Goal: Check status: Check status

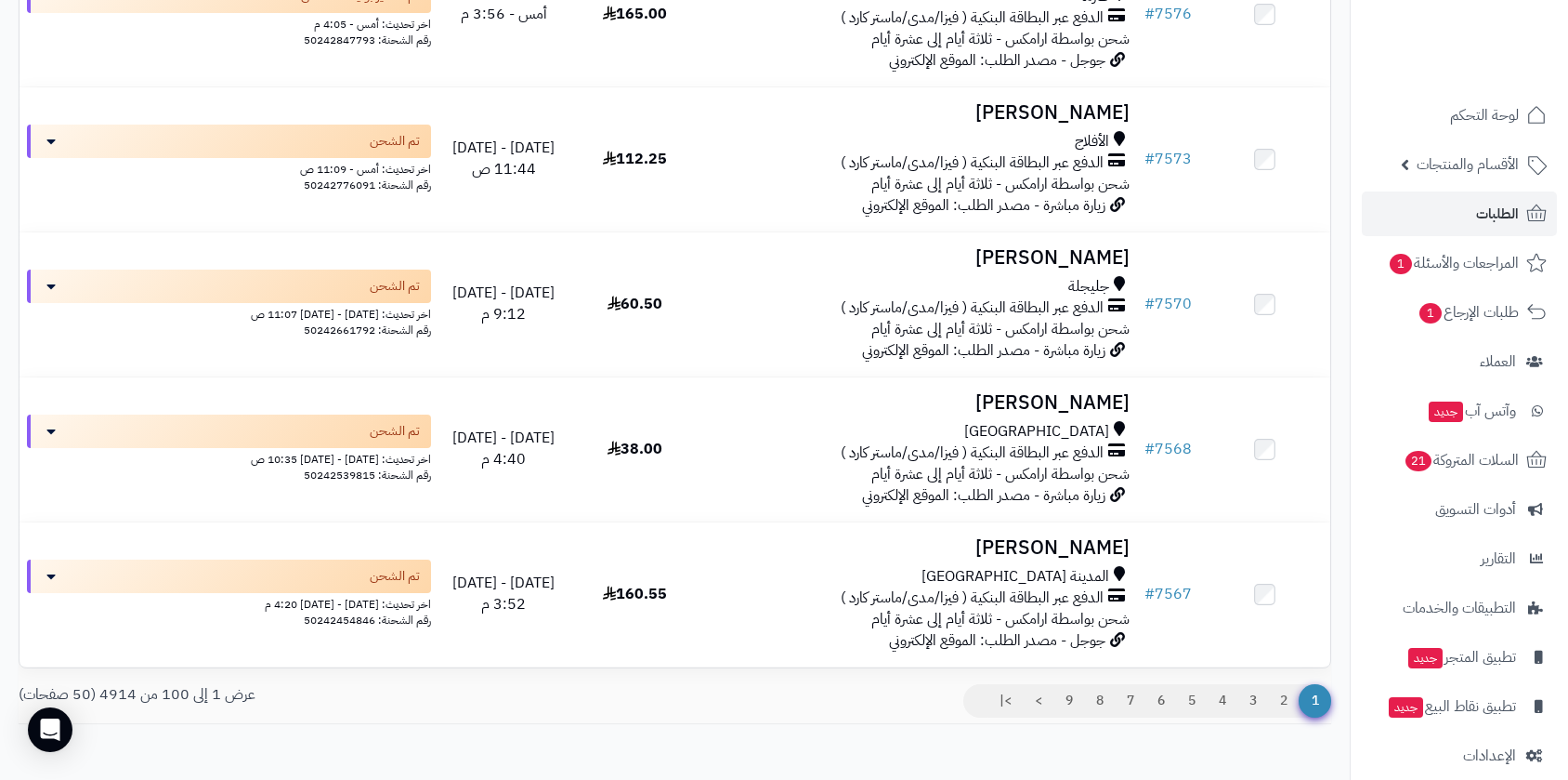
scroll to position [14193, 0]
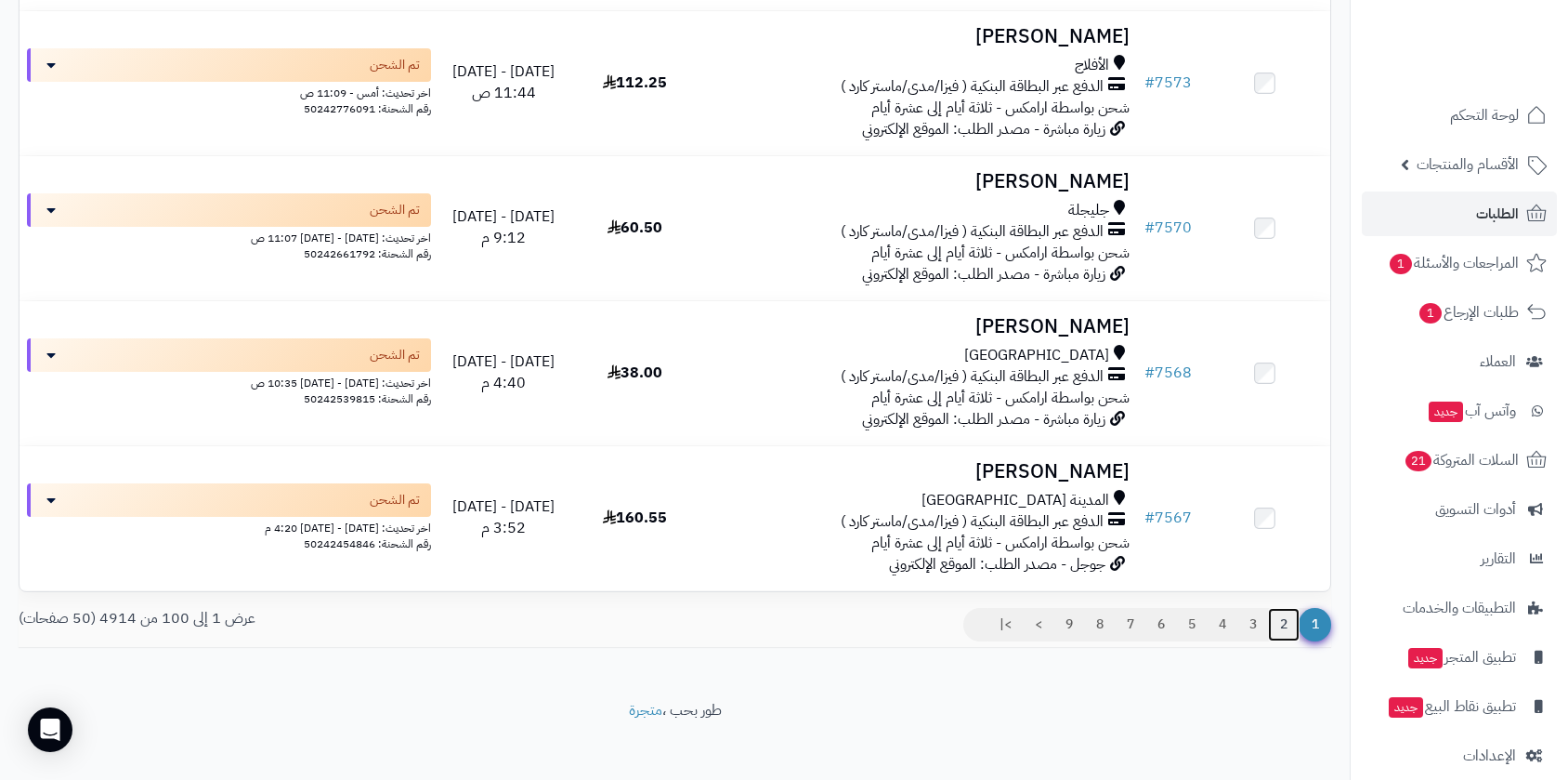
click at [1285, 614] on link "2" at bounding box center [1284, 624] width 32 height 34
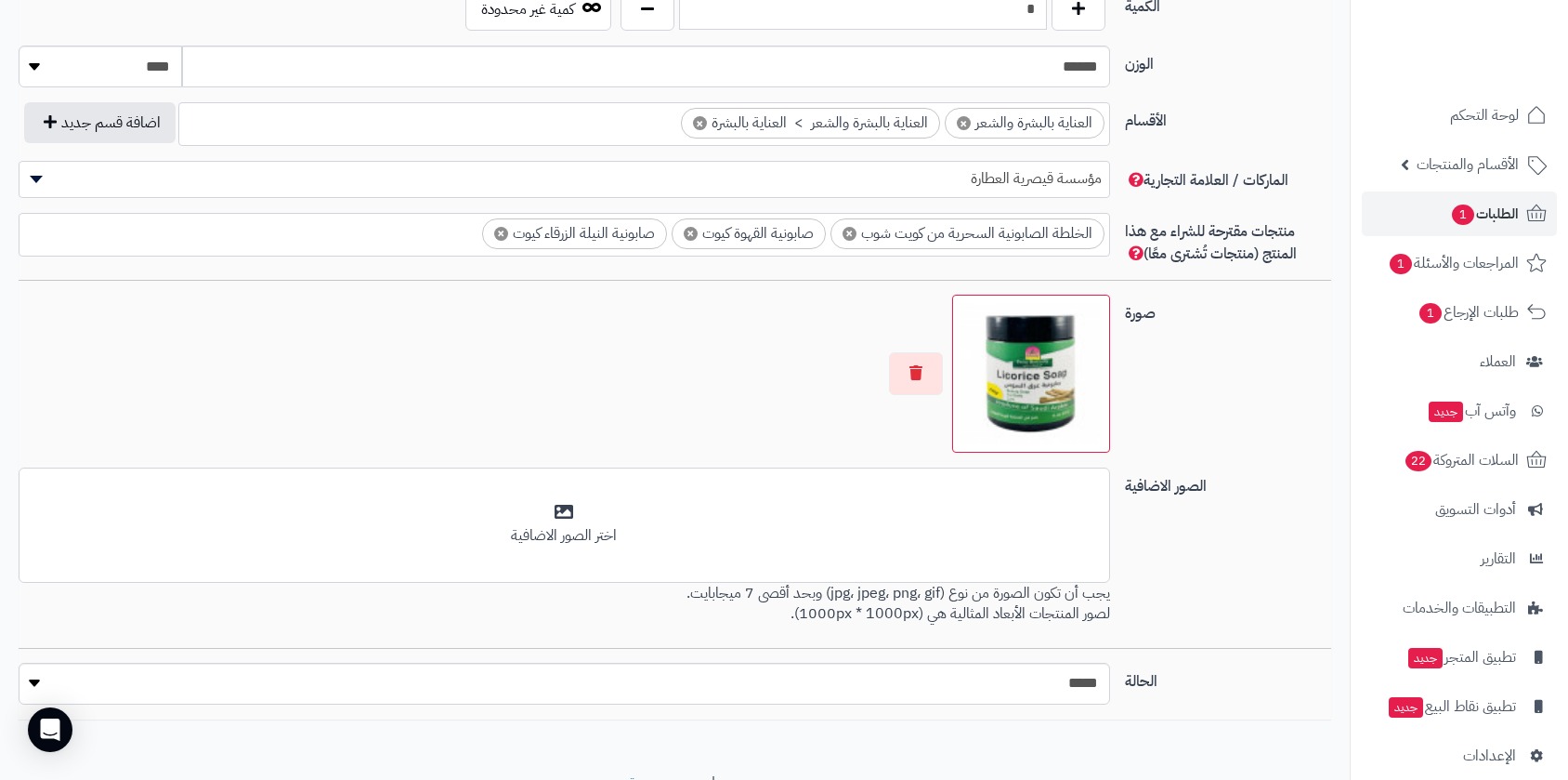
scroll to position [1063, 0]
click at [1493, 218] on span "الطلبات 1" at bounding box center [1484, 214] width 69 height 26
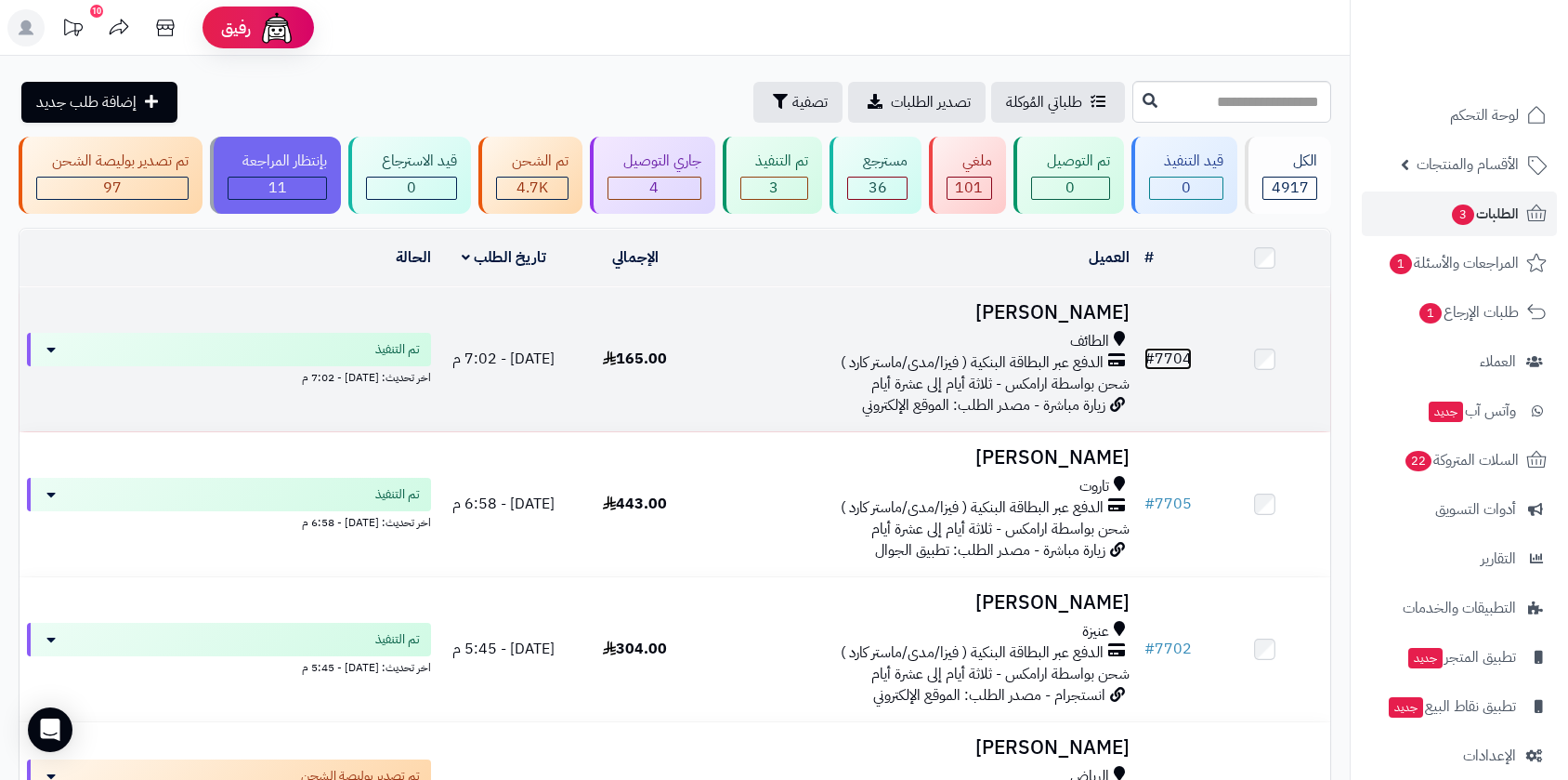
click at [1172, 351] on link "# 7704" at bounding box center [1168, 359] width 47 height 23
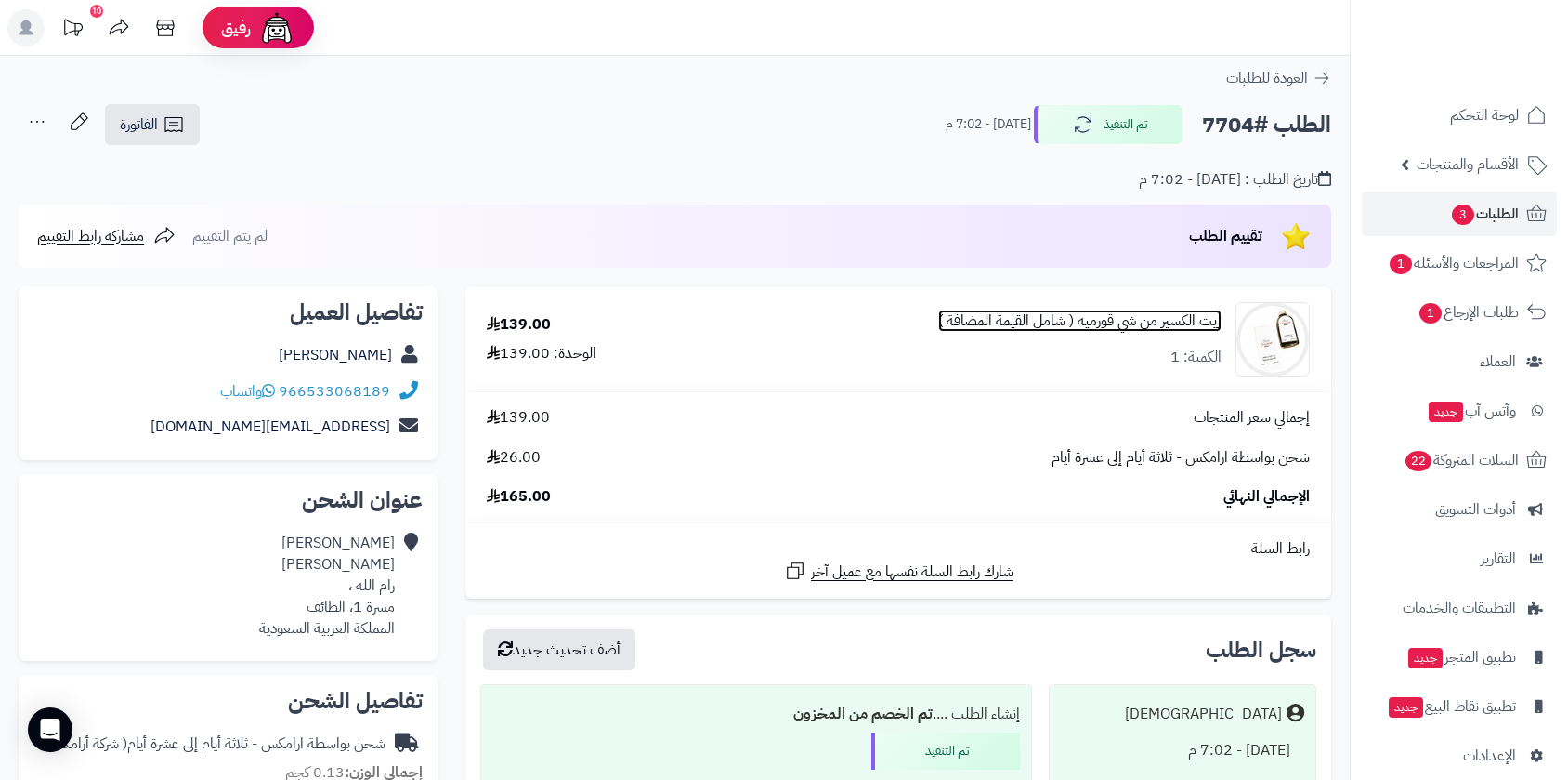
click at [1131, 323] on link "زيت الكسير من شي قورميه ( شامل القيمة المضافة )" at bounding box center [1079, 321] width 283 height 22
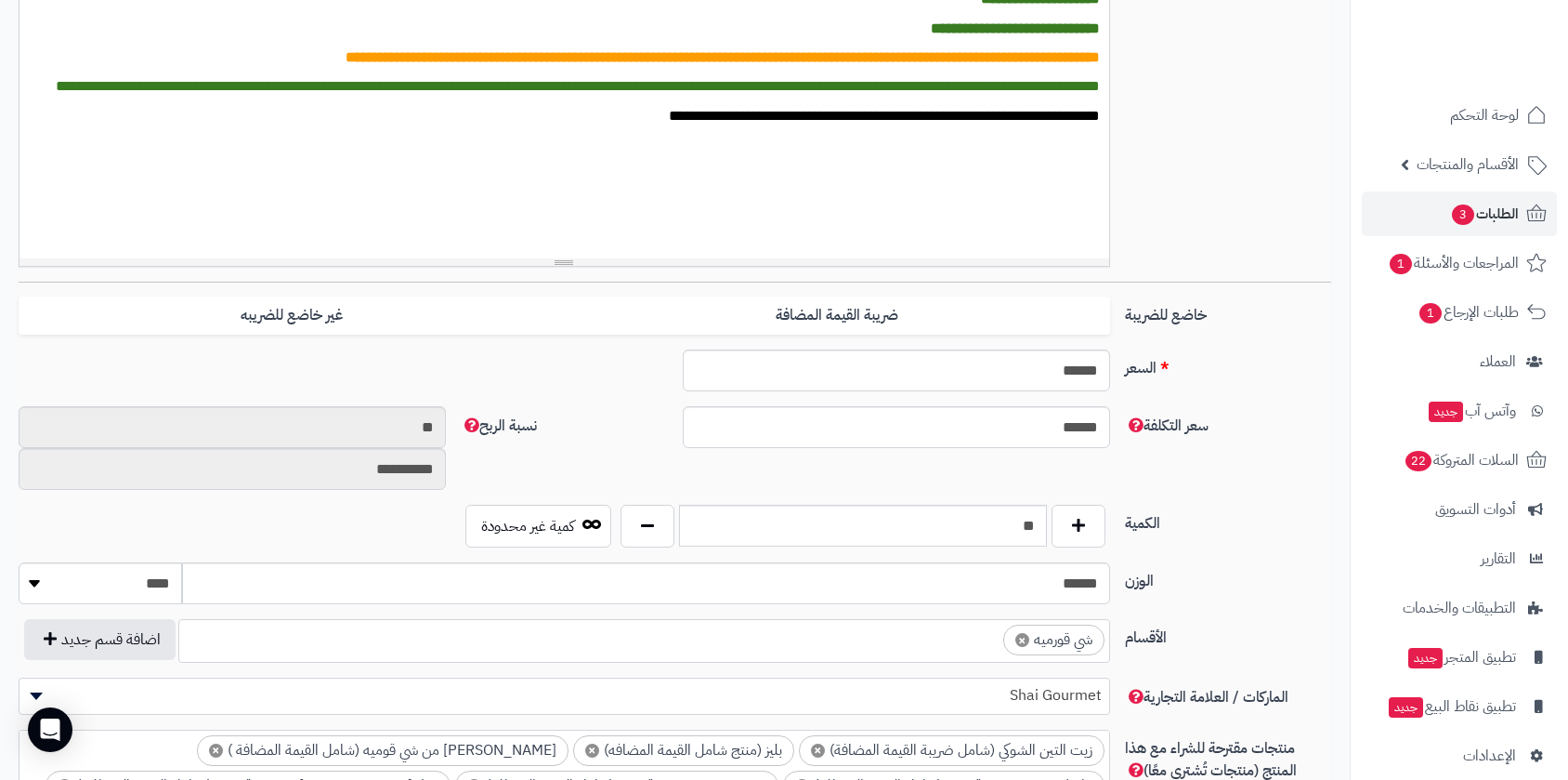
scroll to position [461, 0]
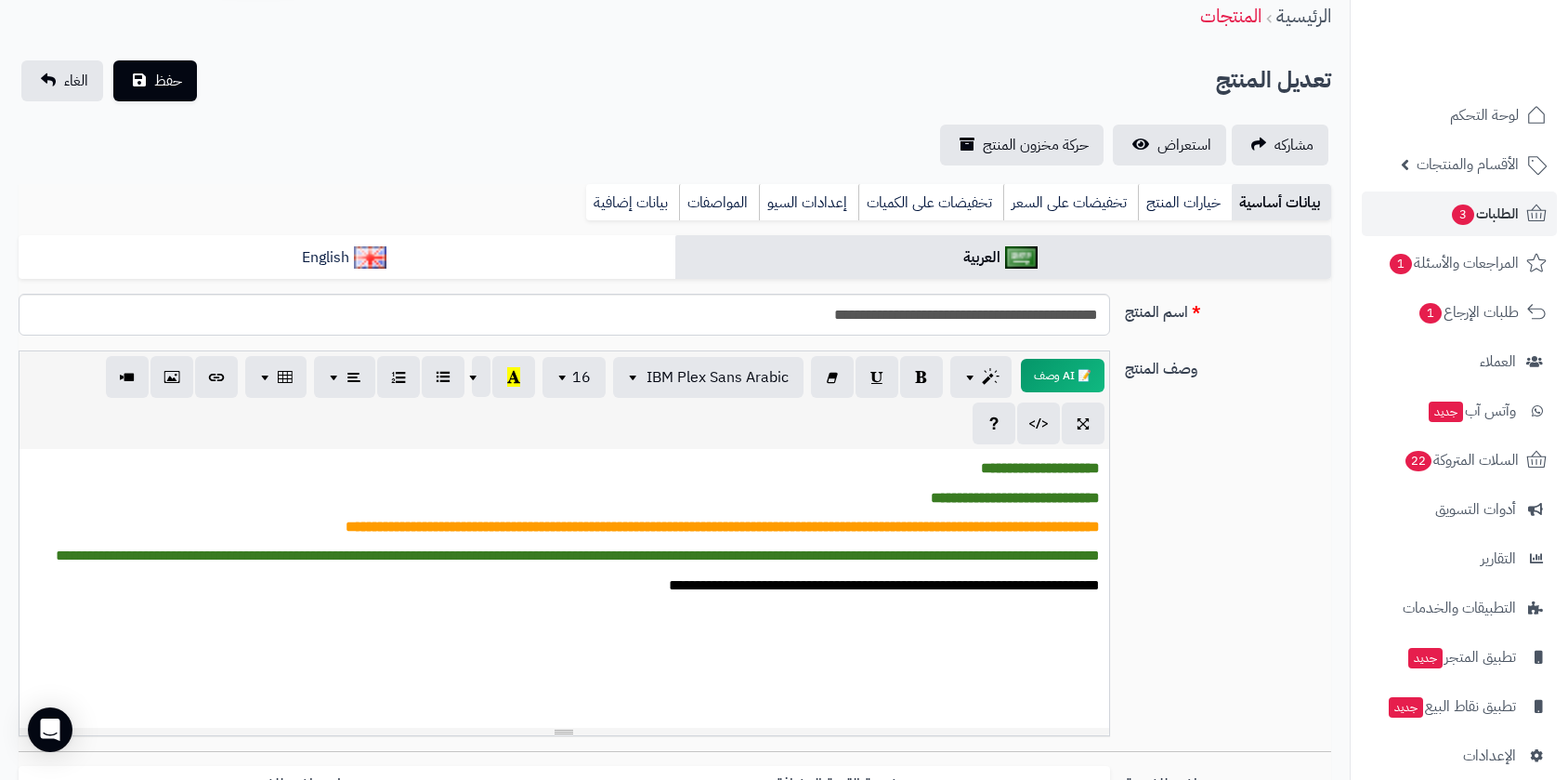
scroll to position [46, 0]
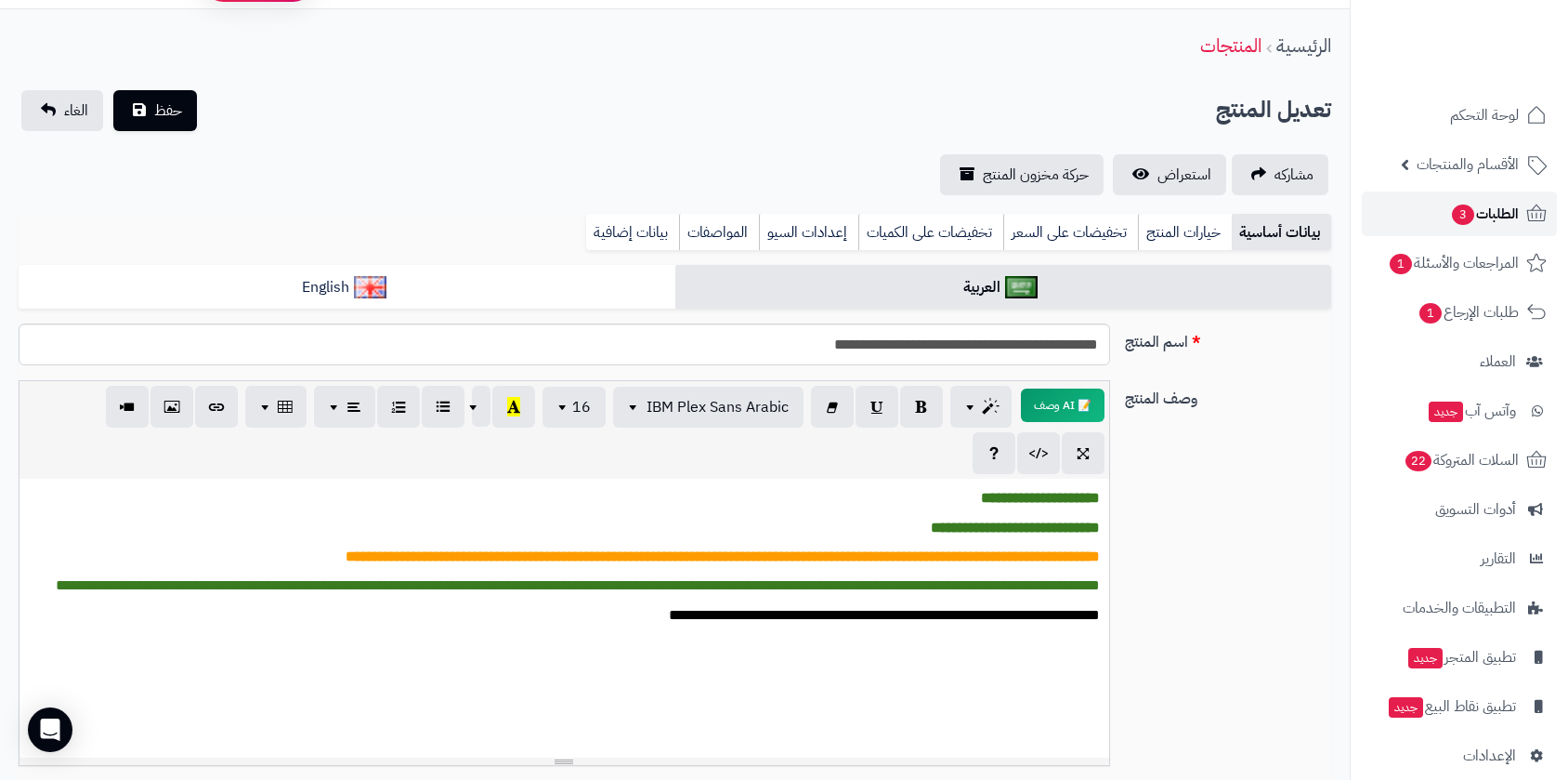
click at [1497, 211] on span "الطلبات 3" at bounding box center [1484, 214] width 69 height 26
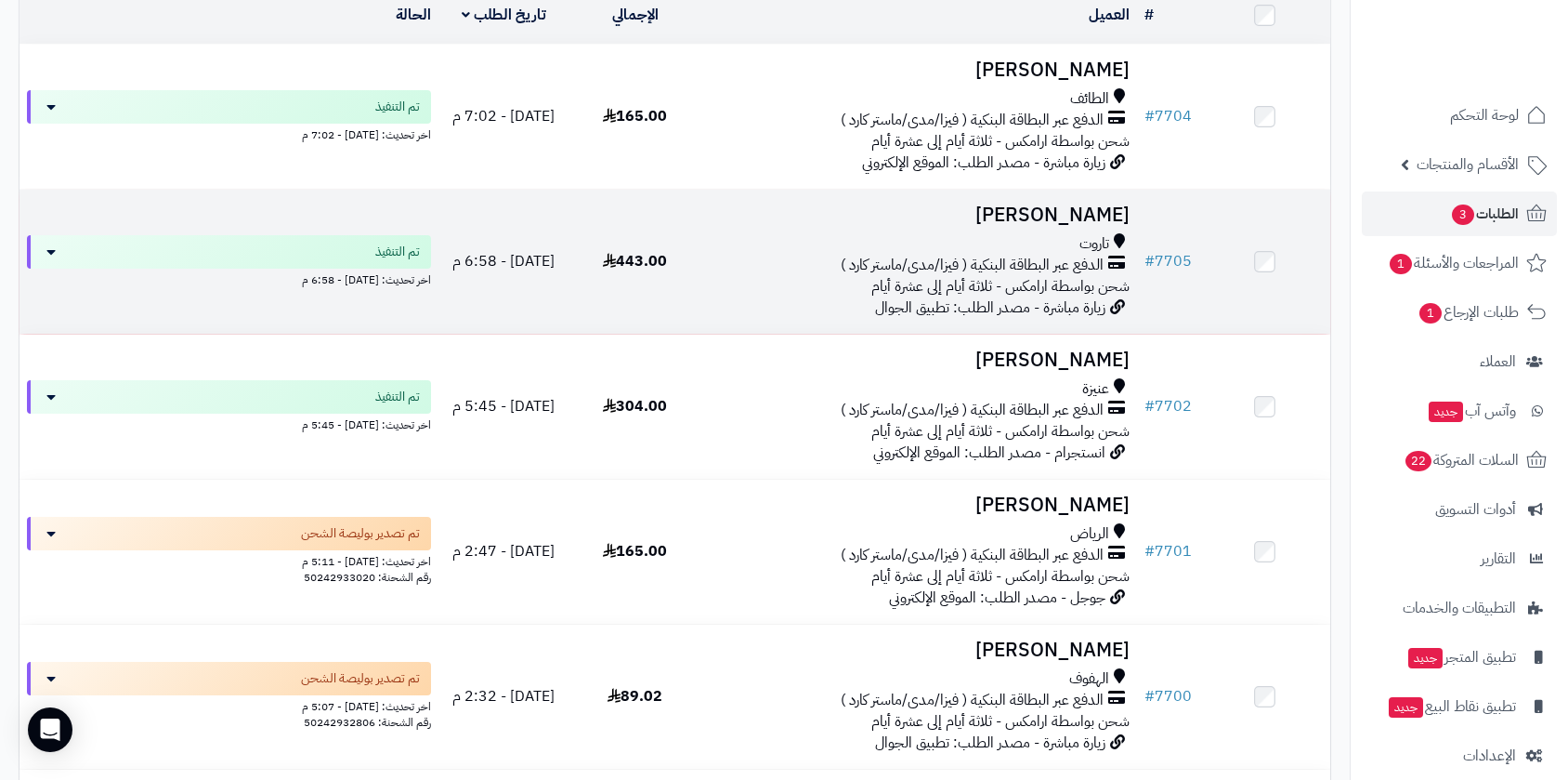
scroll to position [206, 0]
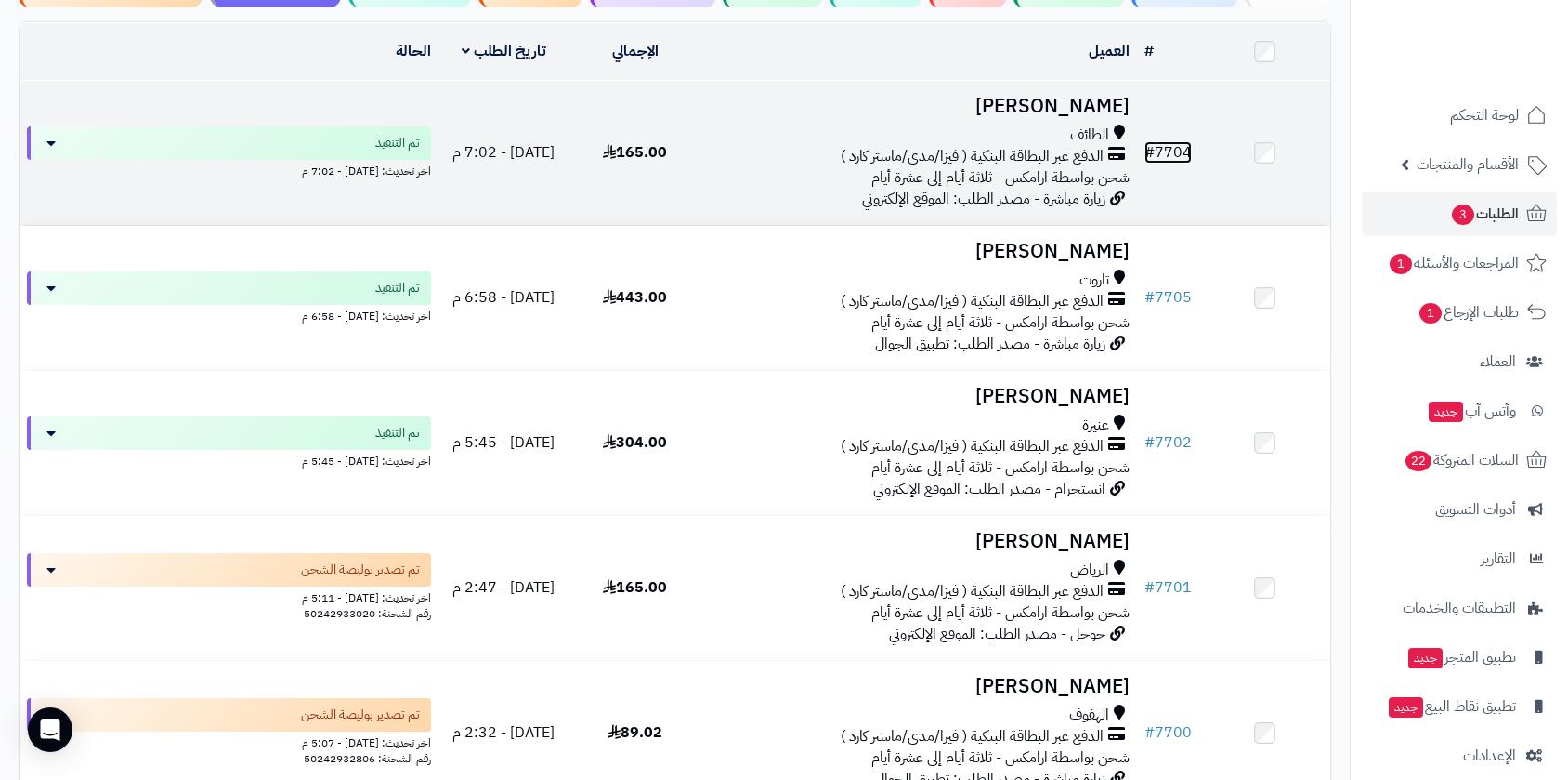
click at [1173, 147] on link "# 7704" at bounding box center [1168, 152] width 47 height 23
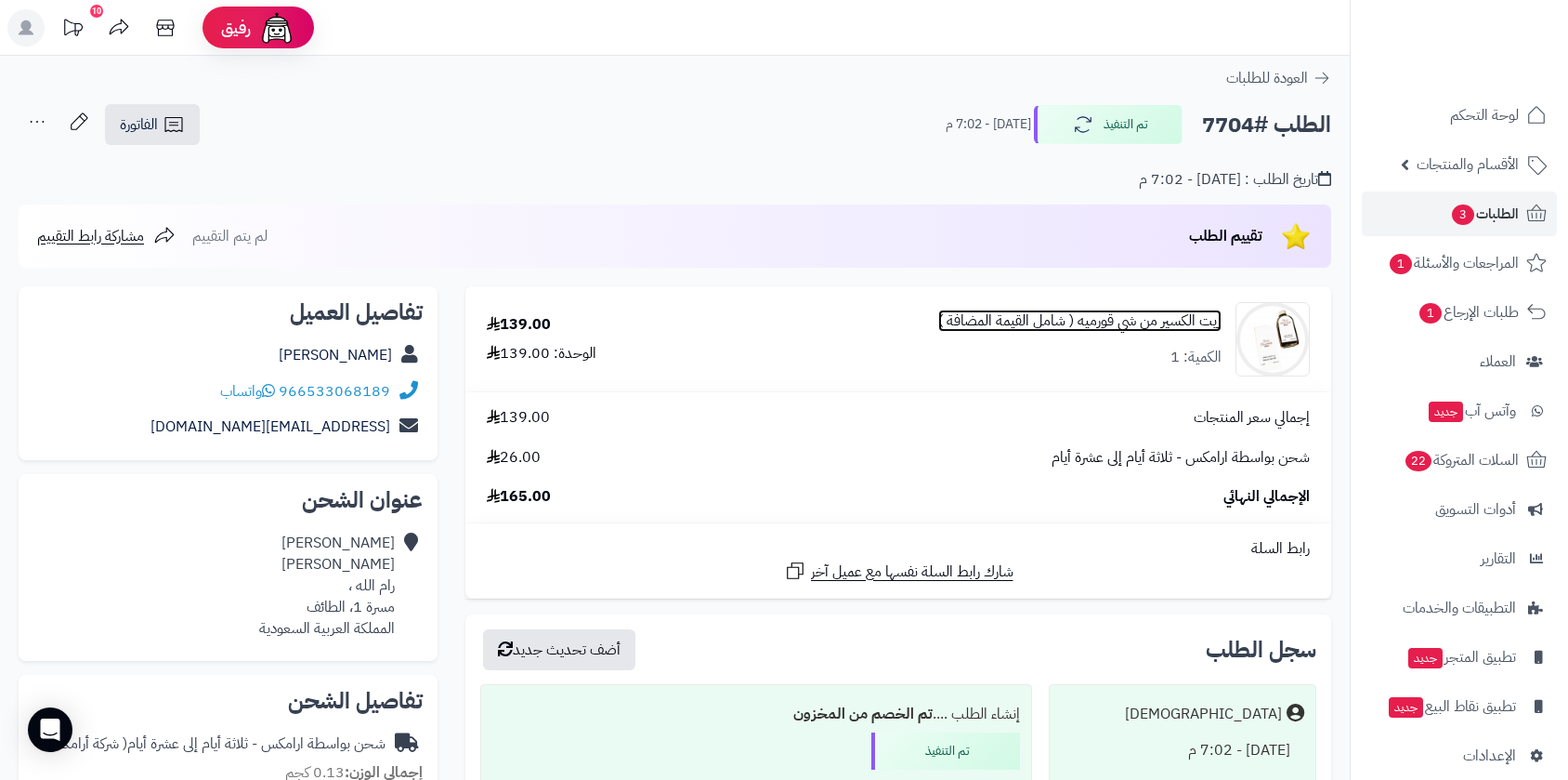
click at [1046, 319] on link "زيت الكسير من شي قورميه ( شامل القيمة المضافة )" at bounding box center [1079, 321] width 283 height 22
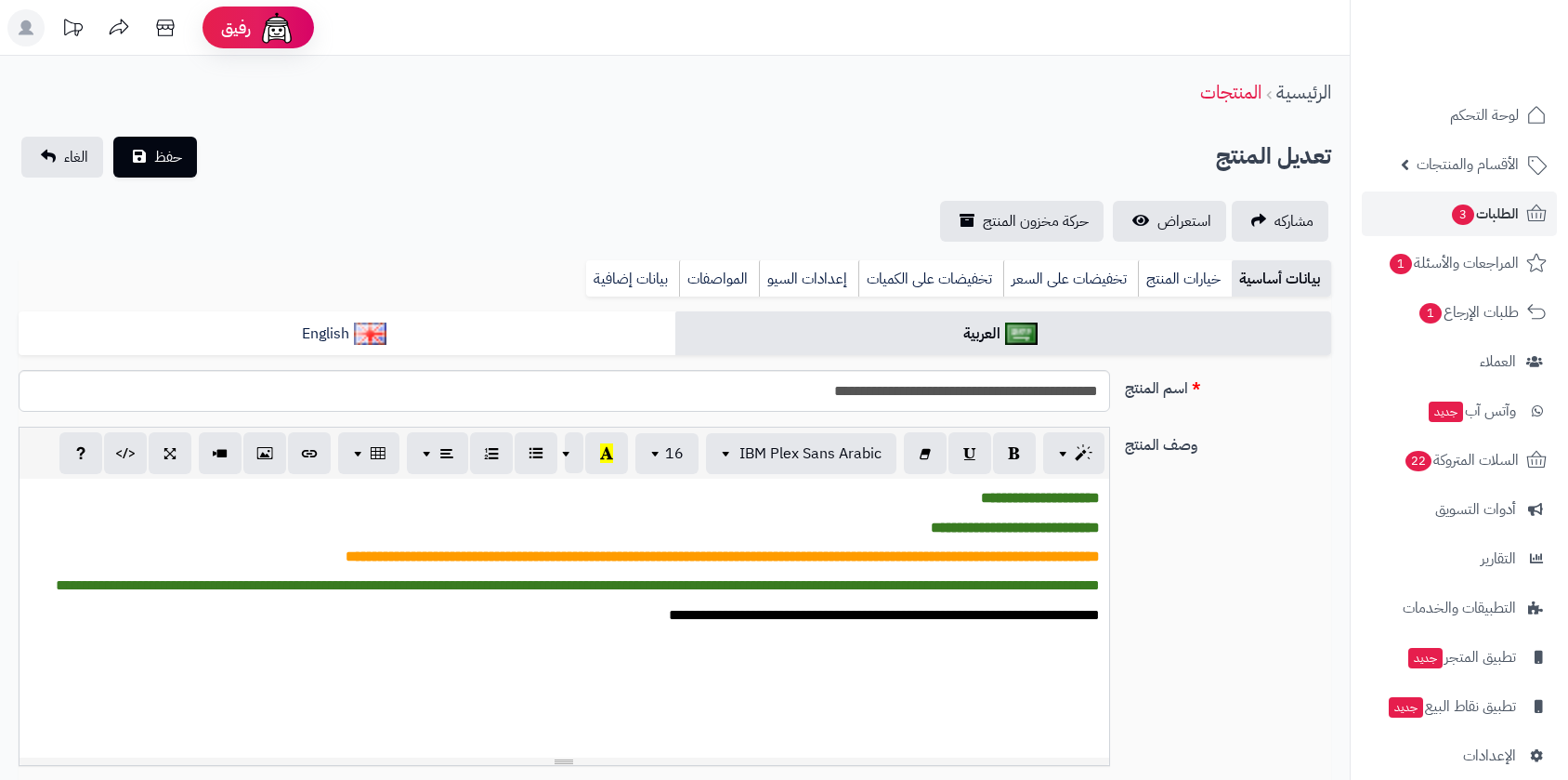
scroll to position [845, 0]
